Goal: Check status: Check status

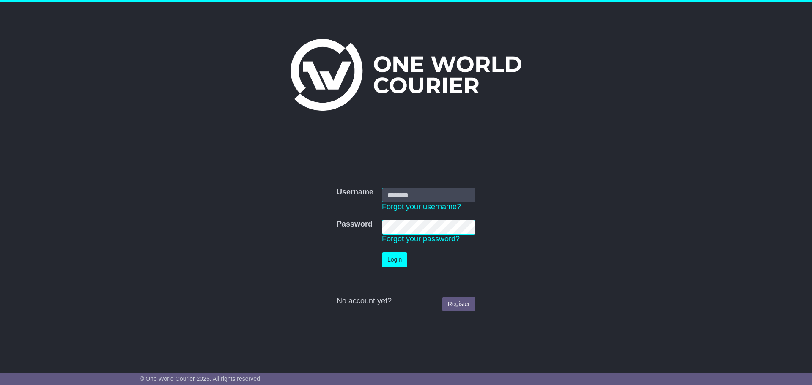
type input "**********"
click at [391, 266] on button "Login" at bounding box center [394, 260] width 25 height 15
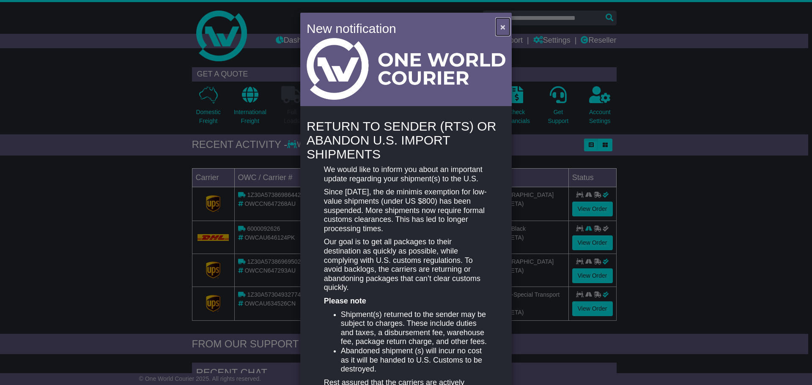
click at [502, 23] on span "×" at bounding box center [503, 27] width 5 height 10
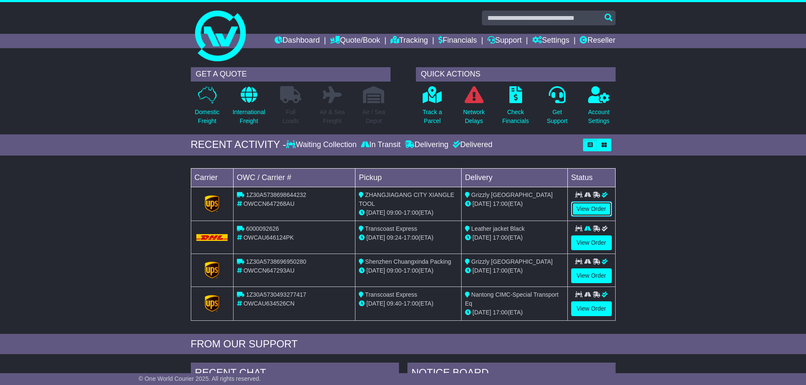
click at [595, 212] on link "View Order" at bounding box center [591, 209] width 41 height 15
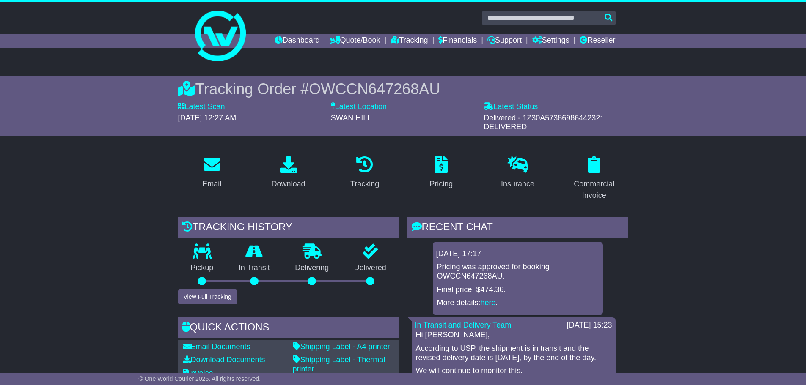
click at [501, 253] on div "[DATE] 17:17" at bounding box center [517, 254] width 163 height 9
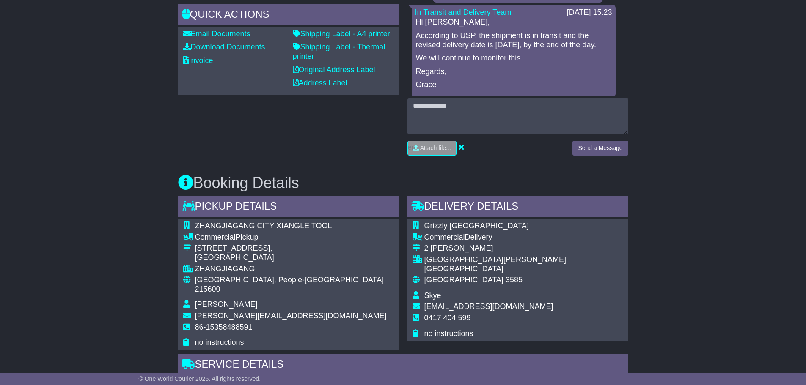
scroll to position [314, 0]
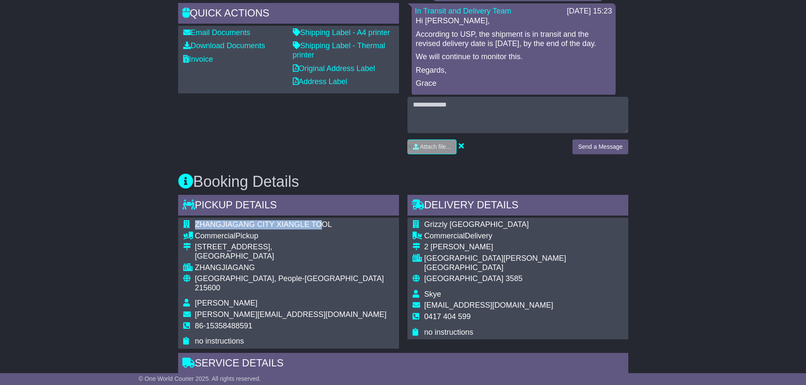
drag, startPoint x: 195, startPoint y: 225, endPoint x: 324, endPoint y: 222, distance: 129.1
click at [324, 222] on span "ZHANGJIAGANG CITY XIANGLE TOOL" at bounding box center [263, 224] width 137 height 8
click at [295, 227] on span "ZHANGJIAGANG CITY XIANGLE TOOL" at bounding box center [263, 224] width 137 height 8
drag, startPoint x: 195, startPoint y: 224, endPoint x: 332, endPoint y: 225, distance: 136.7
click at [332, 225] on div "ZHANGJIAGANG CITY XIANGLE TOOL Commercial Pickup [STREET_ADDRESS] [GEOGRAPHIC_D…" at bounding box center [288, 283] width 221 height 131
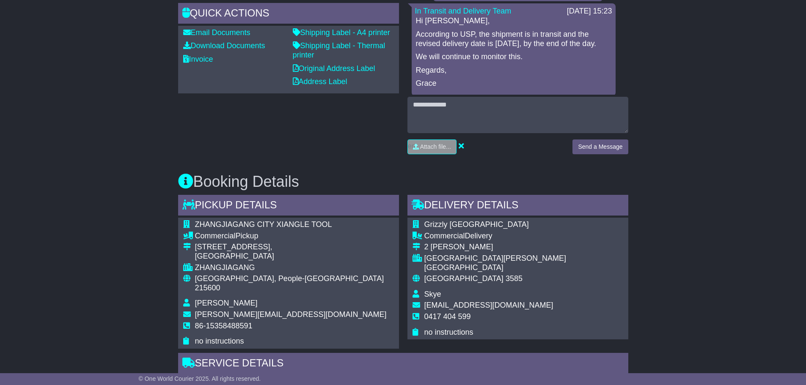
click at [332, 225] on div "ZHANGJIAGANG CITY XIANGLE TOOL Commercial Pickup [STREET_ADDRESS] [GEOGRAPHIC_D…" at bounding box center [288, 283] width 221 height 131
drag, startPoint x: 331, startPoint y: 224, endPoint x: 194, endPoint y: 223, distance: 137.5
click at [194, 223] on tr "ZHANGJIAGANG CITY XIANGLE TOOL" at bounding box center [288, 225] width 211 height 11
copy tr "ZHANGJIAGANG CITY XIANGLE TOOL"
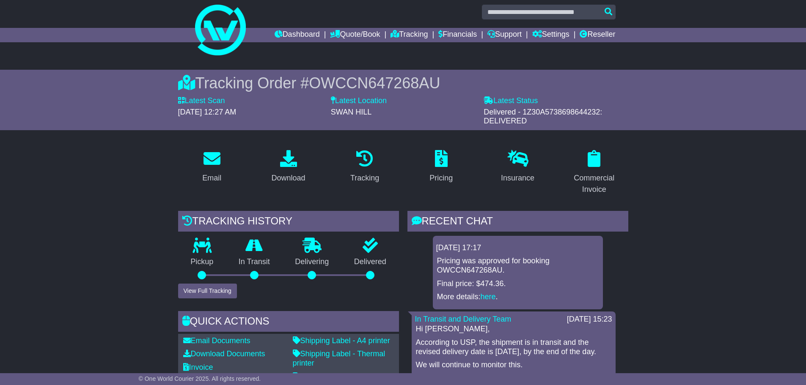
scroll to position [0, 0]
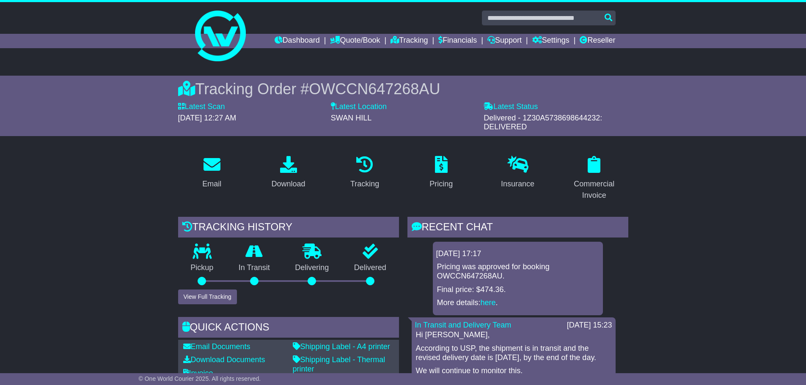
click at [374, 261] on div "Delivered" at bounding box center [370, 267] width 58 height 46
click at [362, 173] on p at bounding box center [364, 165] width 29 height 18
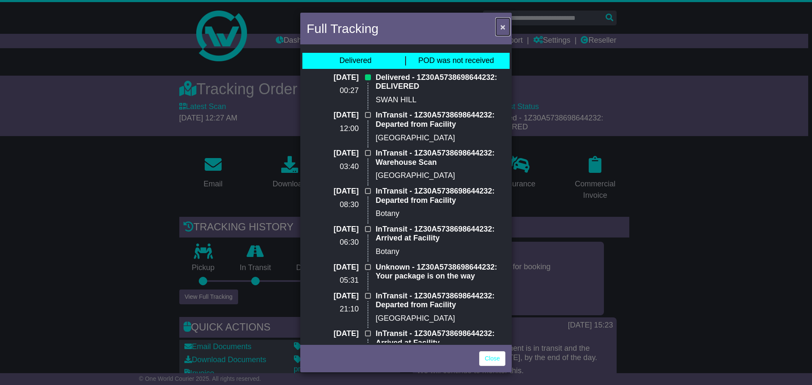
click at [504, 28] on span "×" at bounding box center [503, 27] width 5 height 10
